Goal: Obtain resource: Download file/media

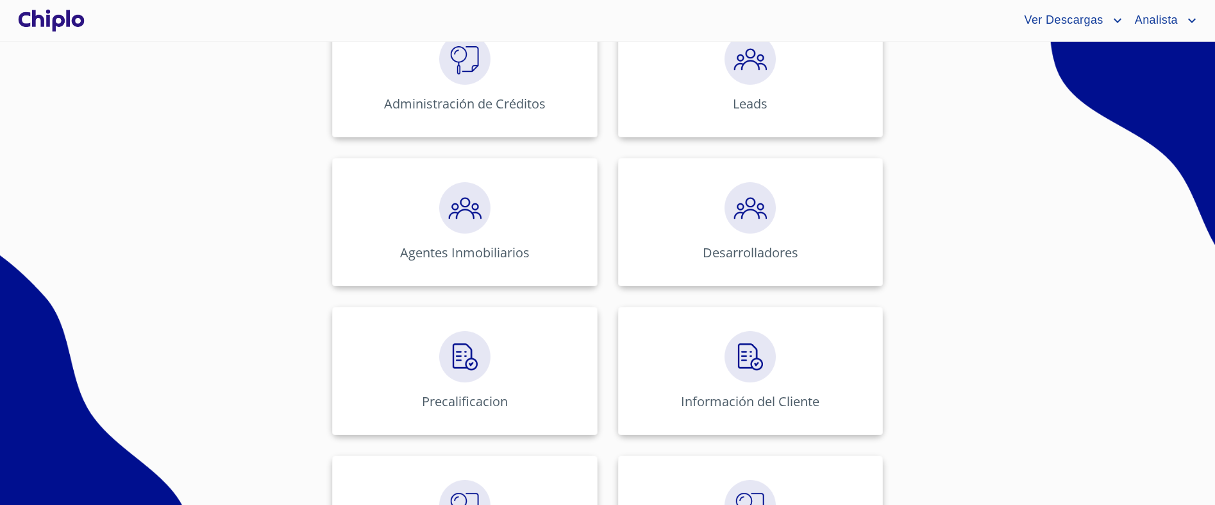
click at [270, 282] on div "Administración de Créditos Leads Agentes Inmobiliarios Desarrolladores Precalif…" at bounding box center [607, 445] width 795 height 893
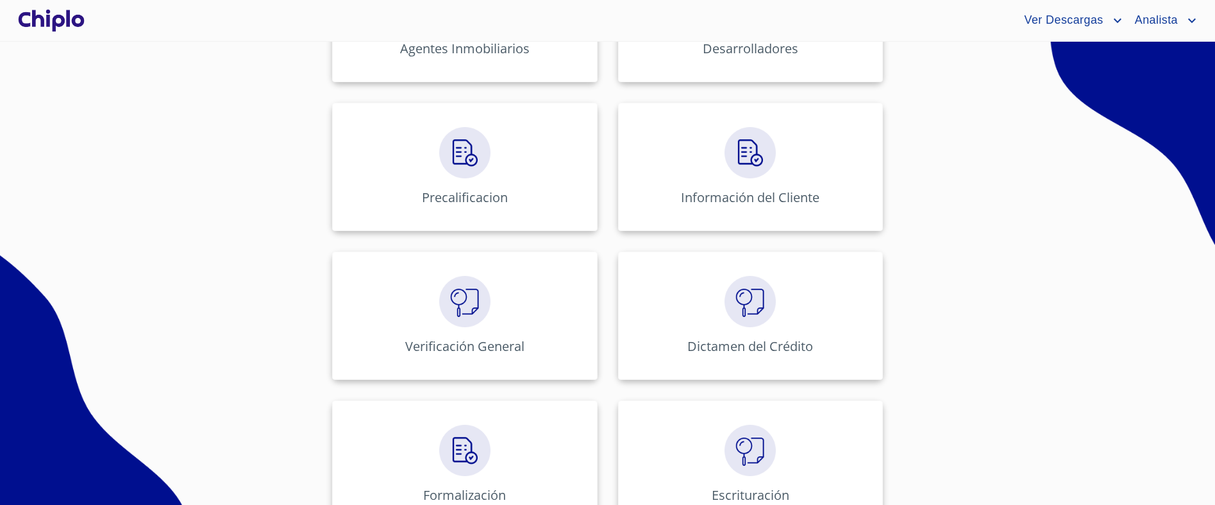
scroll to position [570, 0]
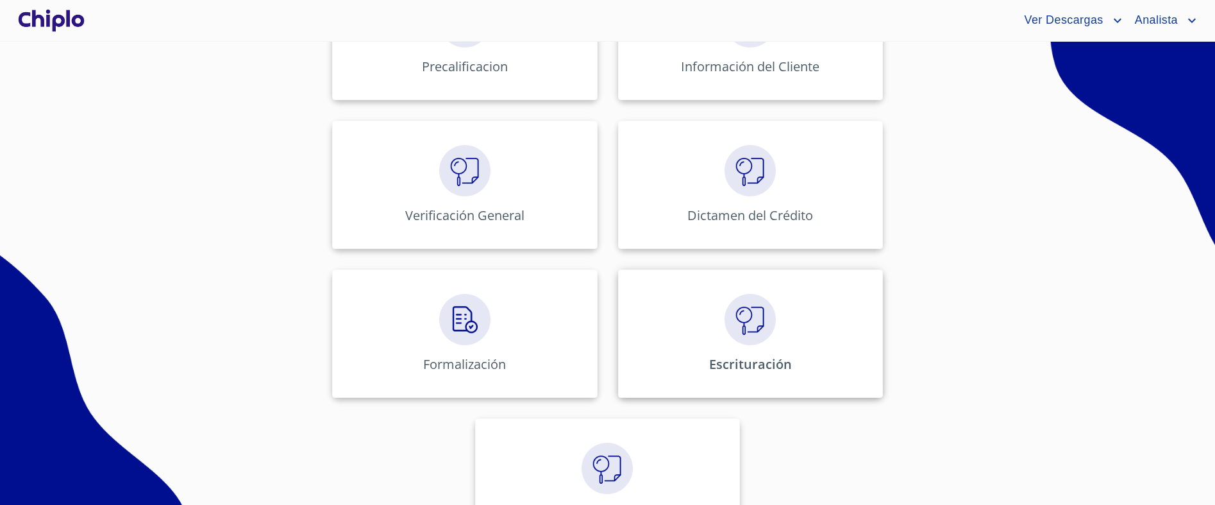
click at [703, 334] on div "Escrituración" at bounding box center [750, 333] width 265 height 128
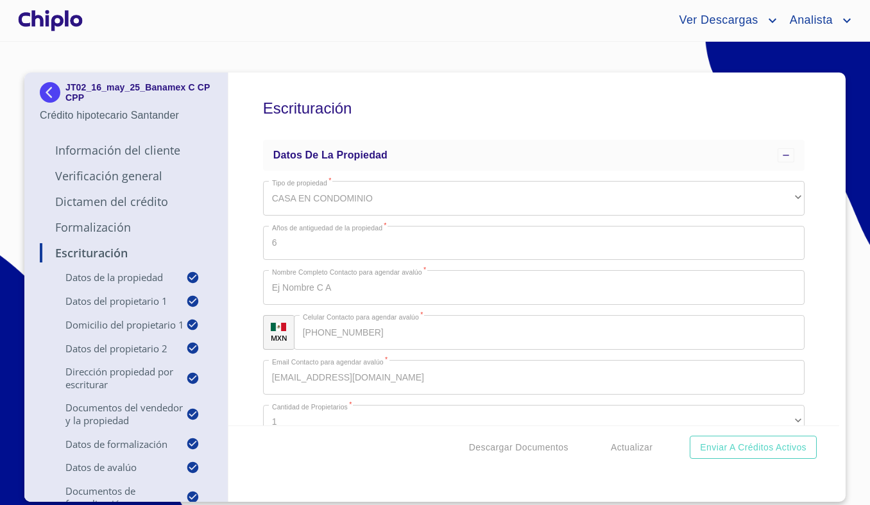
click at [242, 184] on div "Escrituración Datos de la propiedad Tipo de propiedad   * CASA EN CONDOMINIO ​ …" at bounding box center [533, 248] width 611 height 353
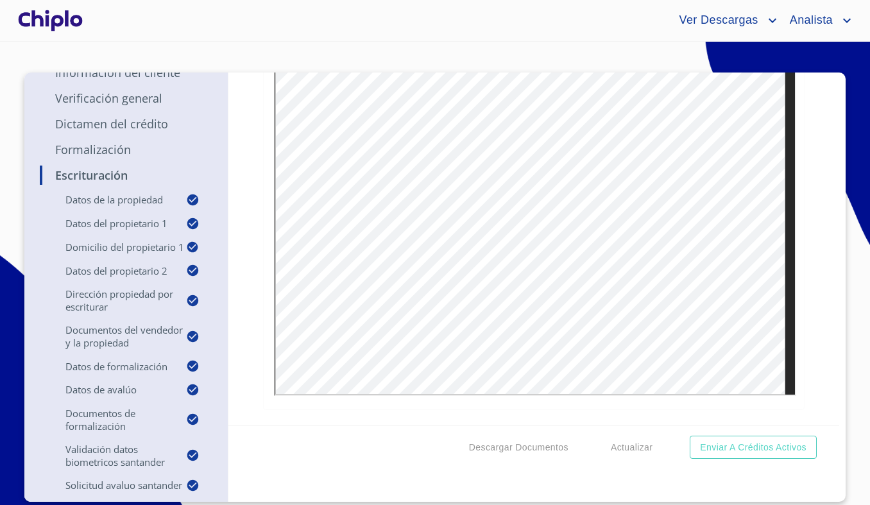
scroll to position [12096, 0]
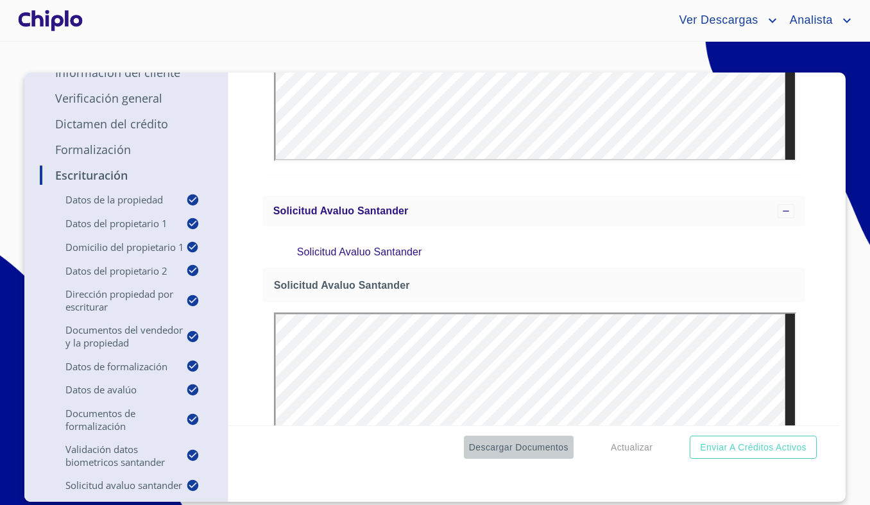
click at [519, 447] on span "Descargar Documentos" at bounding box center [518, 447] width 99 height 16
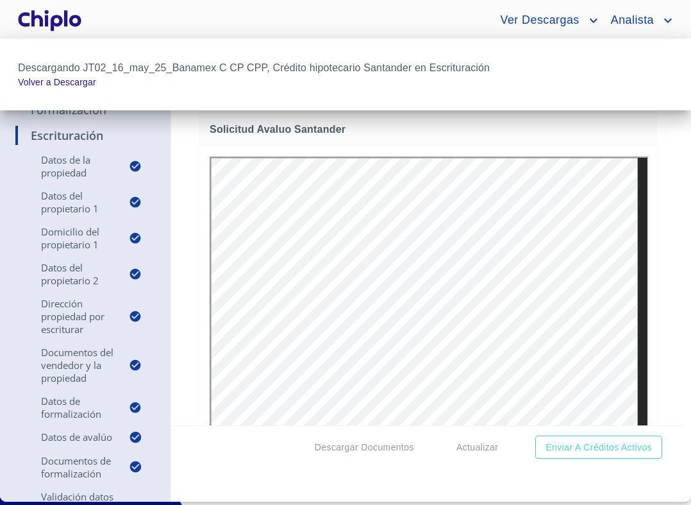
scroll to position [12698, 0]
